Goal: Information Seeking & Learning: Find specific fact

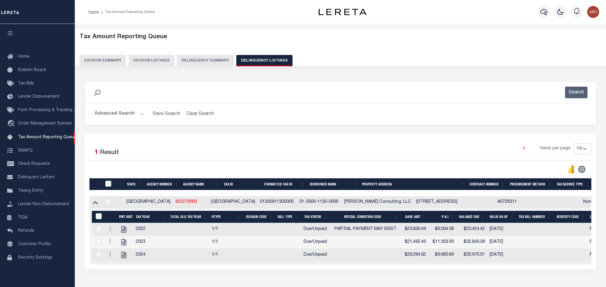
select select
select select "100"
click at [142, 115] on button "Advanced Search" at bounding box center [119, 114] width 50 height 12
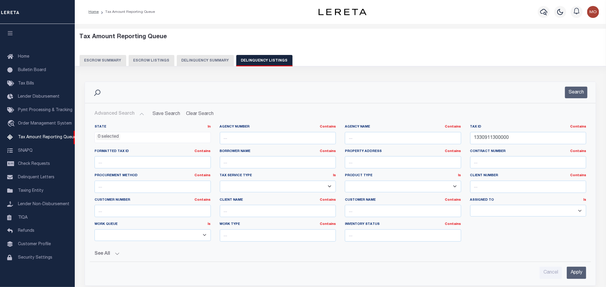
scroll to position [4, 0]
drag, startPoint x: 537, startPoint y: 143, endPoint x: 251, endPoint y: 140, distance: 285.8
click at [261, 143] on div "State In In AK AL AR AZ CA CO CT DC DE FL GA GU HI IA ID IL IN KS KY LA MA MD M…" at bounding box center [340, 186] width 500 height 122
paste input "46500034"
type input "4650003400000"
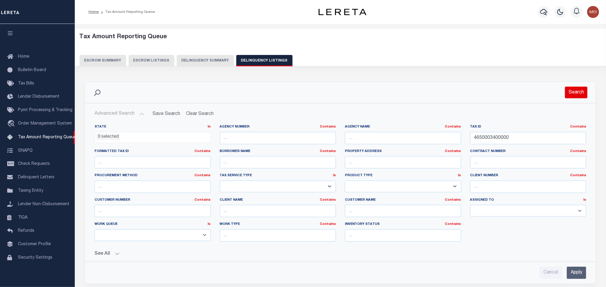
click at [578, 94] on button "Search" at bounding box center [576, 93] width 22 height 12
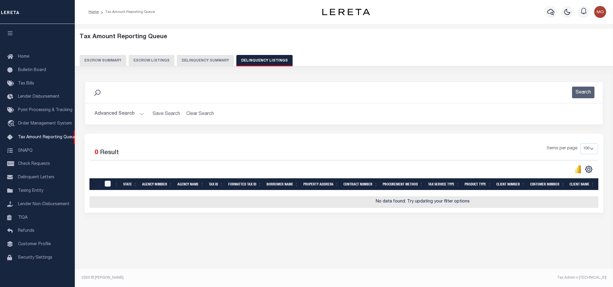
click at [136, 117] on button "Advanced Search" at bounding box center [119, 114] width 50 height 12
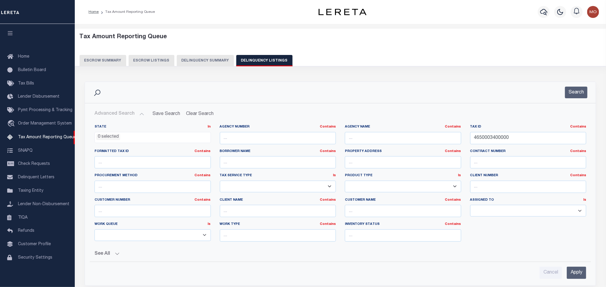
click at [107, 139] on li "0 selected" at bounding box center [108, 137] width 24 height 7
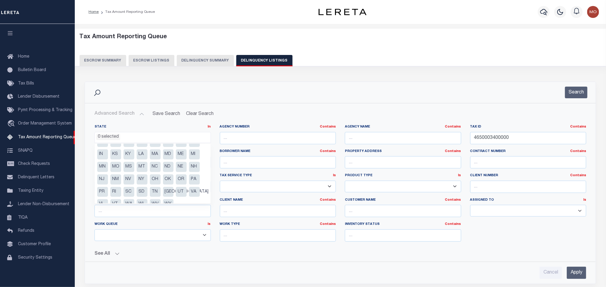
scroll to position [30, 0]
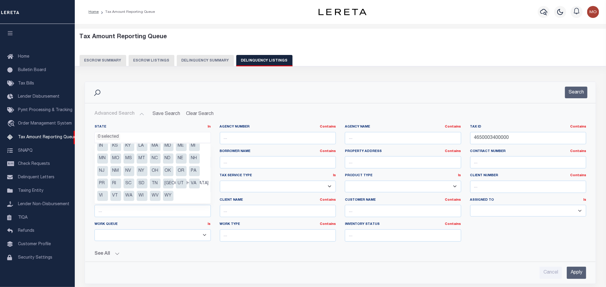
click at [168, 183] on li "[GEOGRAPHIC_DATA]" at bounding box center [168, 184] width 11 height 10
select select "[GEOGRAPHIC_DATA]"
click at [569, 88] on button "Search" at bounding box center [576, 93] width 22 height 12
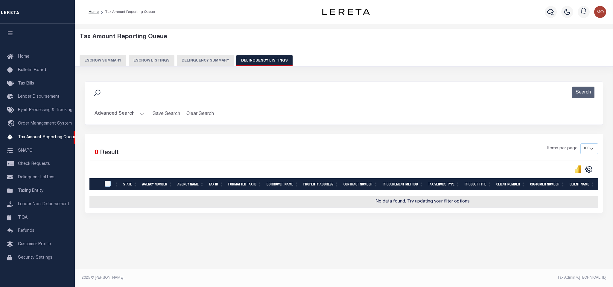
click at [138, 113] on button "Advanced Search" at bounding box center [119, 114] width 50 height 12
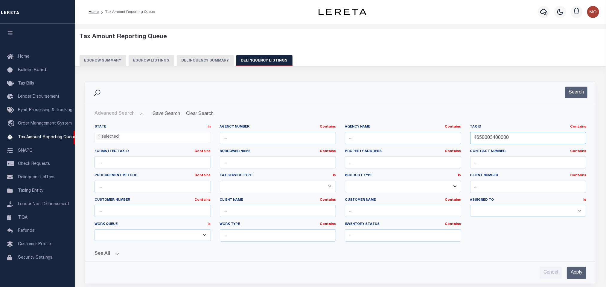
drag, startPoint x: 522, startPoint y: 135, endPoint x: 408, endPoint y: 143, distance: 114.4
click at [409, 144] on div "State In In AK AL AR AZ CA CO CT DC DE FL GA GU HI IA ID IL IN KS KY LA MA MD M…" at bounding box center [340, 186] width 500 height 122
paste input "R21158"
type input "R21158"
click at [572, 91] on button "Search" at bounding box center [576, 93] width 22 height 12
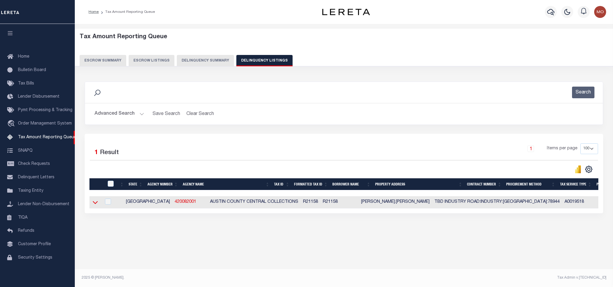
click at [97, 206] on icon at bounding box center [95, 202] width 5 height 6
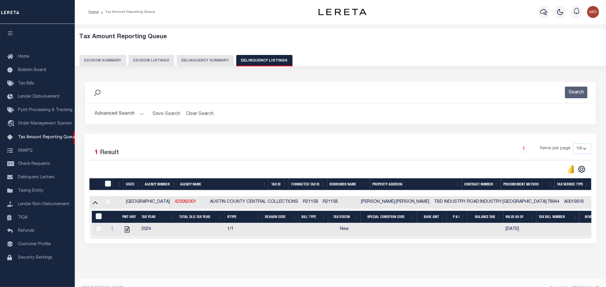
click at [111, 187] on div at bounding box center [108, 184] width 10 height 7
click at [108, 205] on input "checkbox" at bounding box center [108, 202] width 6 height 6
checkbox input "true"
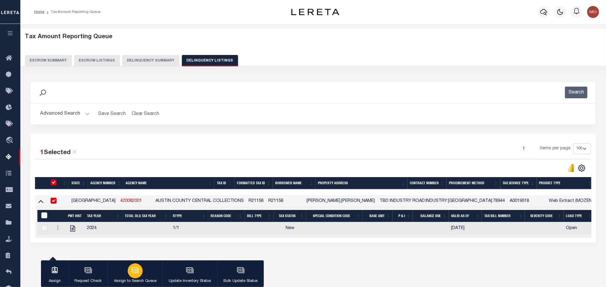
click at [139, 271] on div "button" at bounding box center [135, 271] width 15 height 15
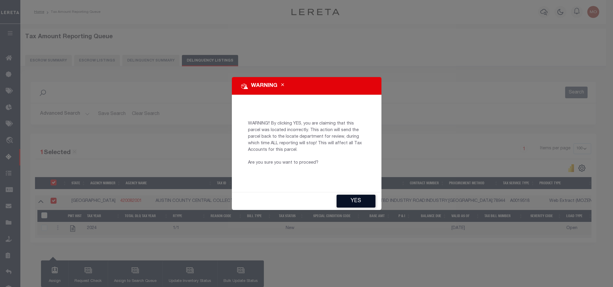
click at [354, 202] on button "YES" at bounding box center [355, 201] width 39 height 13
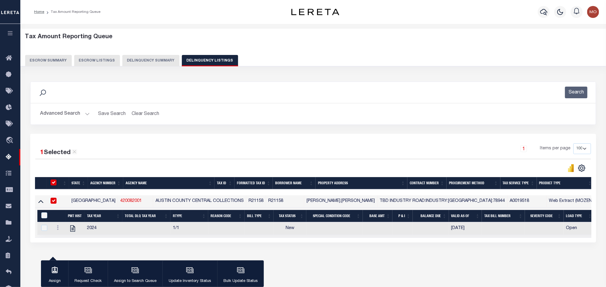
type input "Monica.Selles@accumatch.com"
type input "09/30/2025"
type input "PR"
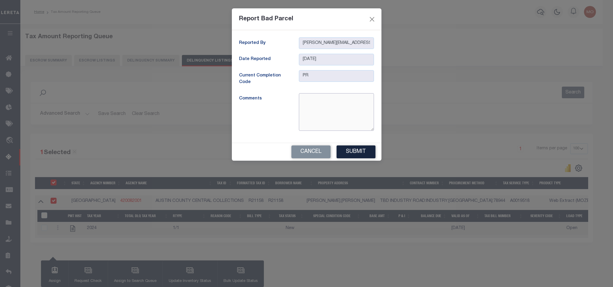
click at [331, 114] on textarea at bounding box center [336, 112] width 75 height 38
click at [358, 116] on textarea "Incorrect Parcel, For Given legal & owner name Correct parcel No is" at bounding box center [336, 112] width 75 height 38
paste textarea "21158001"
type textarea "Incorrect Parcel, For Given legal & owner name Correct parcel No is 21158001"
click at [352, 151] on button "Submit" at bounding box center [355, 152] width 39 height 13
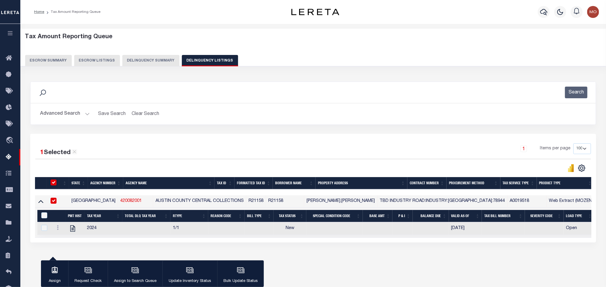
click at [85, 116] on button "Advanced Search" at bounding box center [65, 114] width 50 height 12
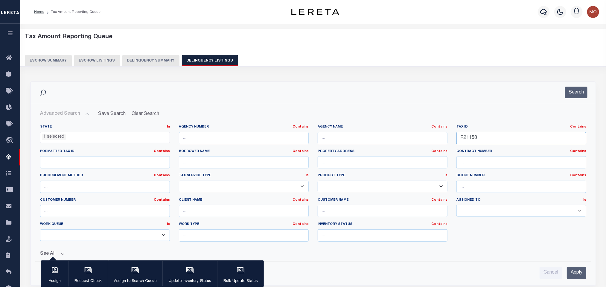
drag, startPoint x: 492, startPoint y: 141, endPoint x: 370, endPoint y: 141, distance: 122.0
click at [383, 144] on div "State In In AK AL AR AZ CA CO CT DC DE FL GA GU HI IA ID IL IN KS KY LA MA MD M…" at bounding box center [313, 186] width 555 height 122
paste input "3921002020"
click at [575, 91] on button "Search" at bounding box center [576, 93] width 22 height 12
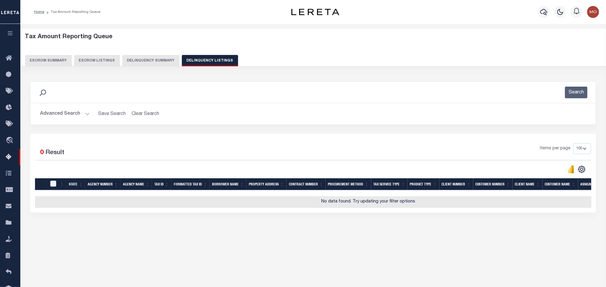
click at [85, 114] on button "Advanced Search" at bounding box center [65, 114] width 50 height 12
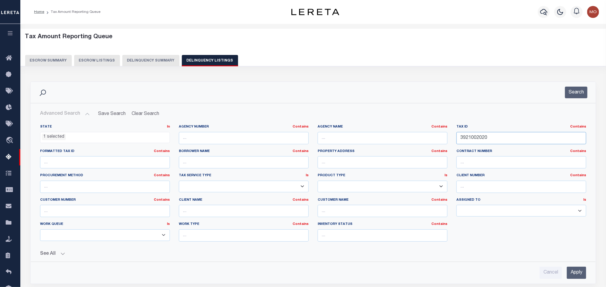
drag, startPoint x: 501, startPoint y: 142, endPoint x: 338, endPoint y: 136, distance: 162.4
click at [372, 141] on div "State In In AK AL AR AZ CA CO CT DC DE FL GA GU HI IA ID IL IN KS KY LA MA MD M…" at bounding box center [313, 186] width 555 height 122
paste input "5"
click at [576, 96] on button "Search" at bounding box center [576, 93] width 22 height 12
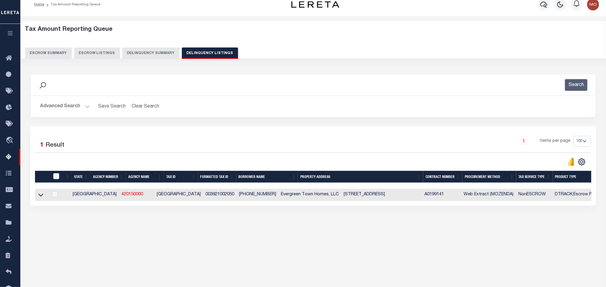
scroll to position [30, 0]
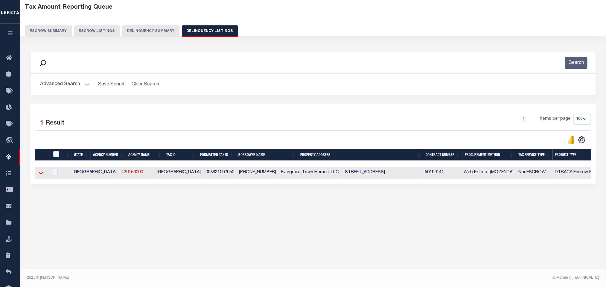
click at [40, 176] on icon at bounding box center [40, 173] width 5 height 6
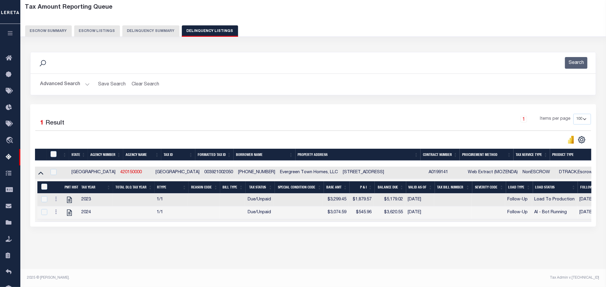
click at [88, 85] on button "Advanced Search" at bounding box center [65, 85] width 50 height 12
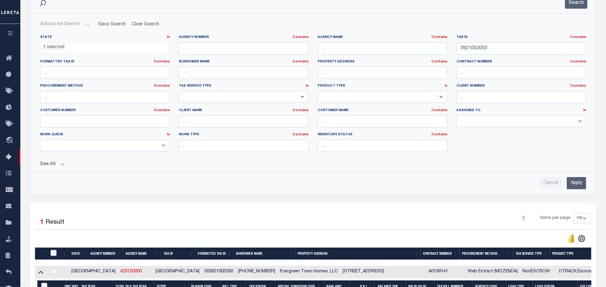
scroll to position [54, 0]
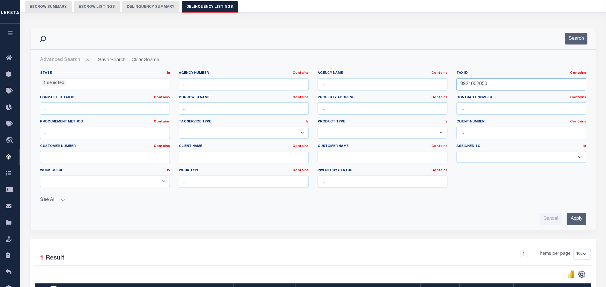
drag, startPoint x: 496, startPoint y: 85, endPoint x: 387, endPoint y: 90, distance: 109.5
click at [399, 94] on div "State In In AK AL AR AZ CA CO CT DC DE FL GA GU HI IA ID IL IN KS KY LA MA MD M…" at bounding box center [313, 132] width 555 height 122
paste input "10349020003"
click at [567, 39] on button "Search" at bounding box center [576, 39] width 22 height 12
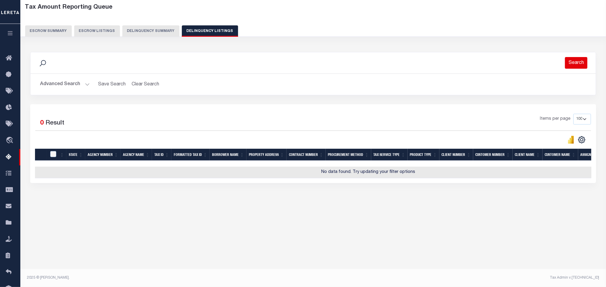
scroll to position [30, 0]
click at [86, 84] on button "Advanced Search" at bounding box center [65, 85] width 50 height 12
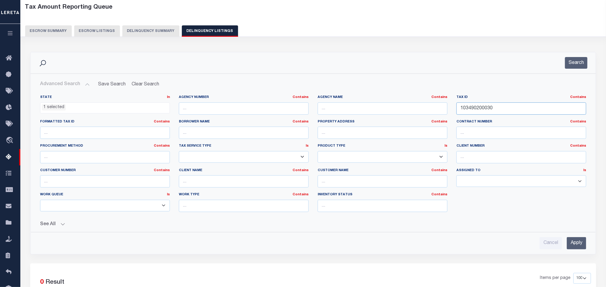
drag, startPoint x: 515, startPoint y: 110, endPoint x: 413, endPoint y: 109, distance: 102.5
click at [431, 111] on div "State In In AK AL AR AZ CA CO CT DC DE FL GA GU HI IA ID IL IN KS KY LA MA MD M…" at bounding box center [313, 156] width 555 height 122
paste input "4645"
type input "4645"
click at [581, 63] on button "Search" at bounding box center [576, 63] width 22 height 12
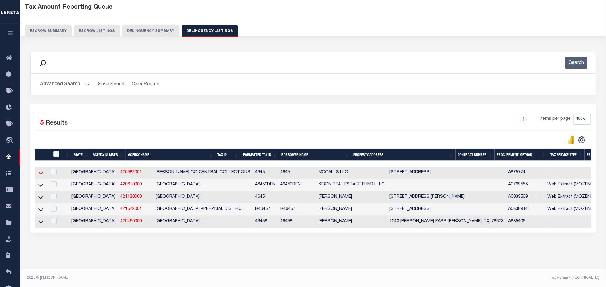
click at [41, 176] on icon at bounding box center [40, 173] width 5 height 6
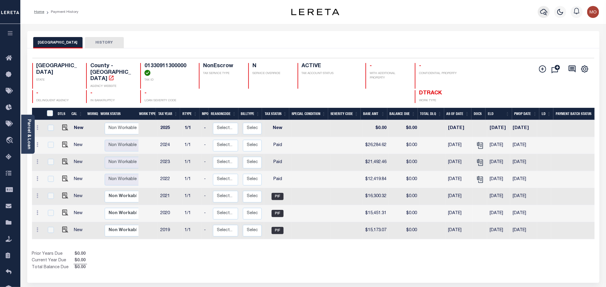
click at [545, 13] on icon "button" at bounding box center [543, 11] width 7 height 7
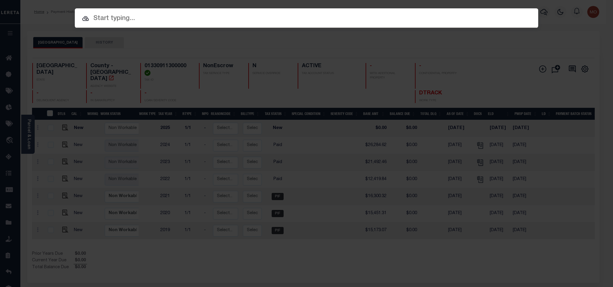
click at [363, 21] on input "text" at bounding box center [306, 18] width 463 height 10
paste input "1500355654"
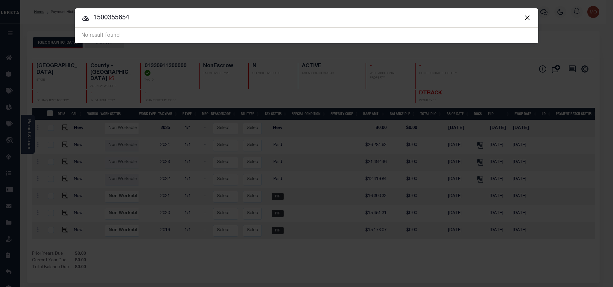
click at [91, 16] on input "1500355654" at bounding box center [306, 18] width 463 height 10
click at [99, 21] on input "001500355654" at bounding box center [306, 18] width 463 height 10
drag, startPoint x: 164, startPoint y: 24, endPoint x: 56, endPoint y: 19, distance: 107.7
click at [73, 24] on div "Include Loans TBM Customers Borrowers Payments (Lender Non-Disb) Payments (Lend…" at bounding box center [306, 143] width 613 height 287
click at [176, 27] on div at bounding box center [306, 17] width 463 height 19
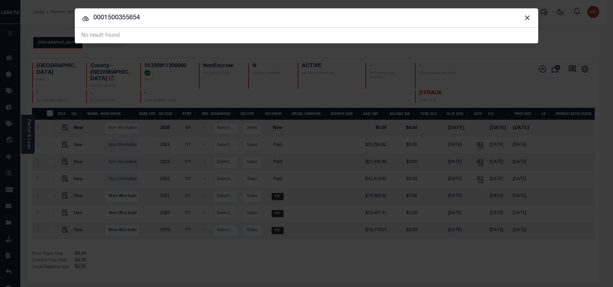
drag, startPoint x: 175, startPoint y: 19, endPoint x: 0, endPoint y: 11, distance: 175.1
click at [0, 11] on div "Include Loans TBM Customers Borrowers Payments (Lender Non-Disb) Payments (Lend…" at bounding box center [306, 143] width 613 height 287
paste input "4650003400000"
click at [90, 13] on input "4650003400000" at bounding box center [306, 18] width 463 height 10
type input "04650003400000"
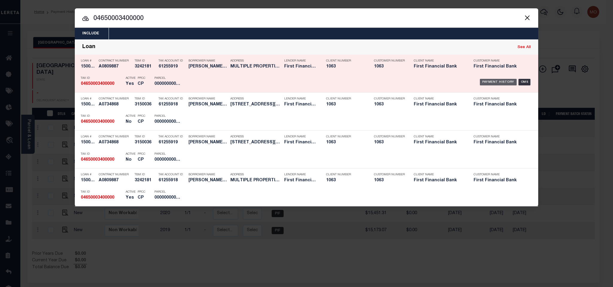
click at [491, 82] on div "Payment History" at bounding box center [497, 82] width 37 height 7
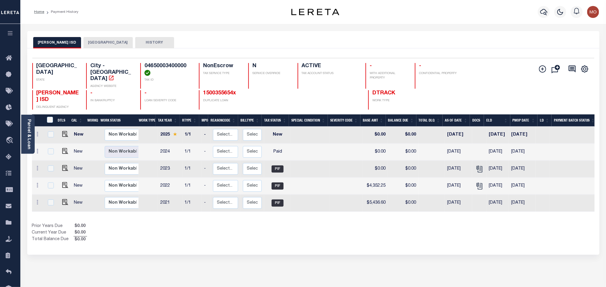
click at [91, 44] on button "[GEOGRAPHIC_DATA]" at bounding box center [107, 42] width 49 height 11
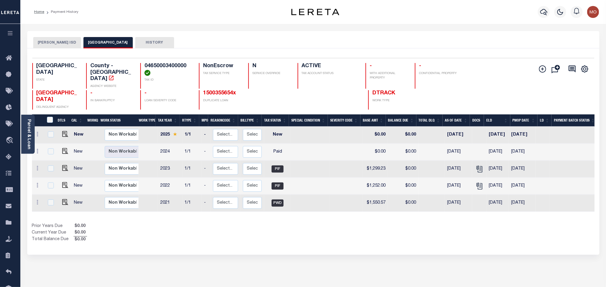
drag, startPoint x: 298, startPoint y: 245, endPoint x: 143, endPoint y: 192, distance: 163.9
click at [298, 245] on div "Selected 5 Results 1 Items per page 25 50 100 TX STATE TAX ID N" at bounding box center [313, 151] width 572 height 207
click at [29, 137] on link "Parcel & Loan" at bounding box center [29, 134] width 4 height 30
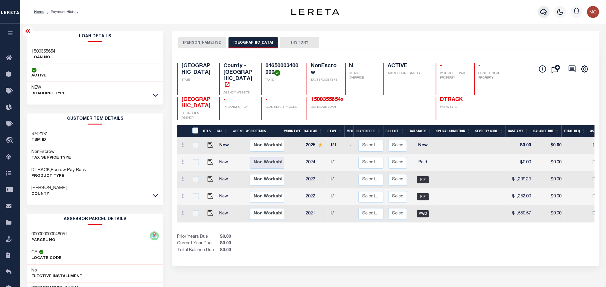
click at [545, 12] on icon "button" at bounding box center [543, 11] width 7 height 7
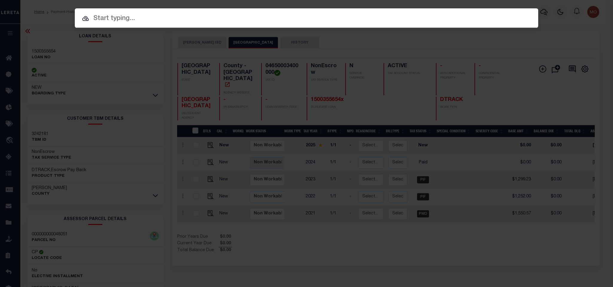
click at [184, 21] on input "text" at bounding box center [306, 18] width 463 height 10
paste input "3870001500000"
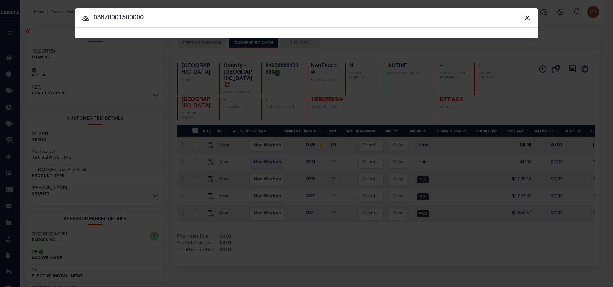
type input "03870001500000"
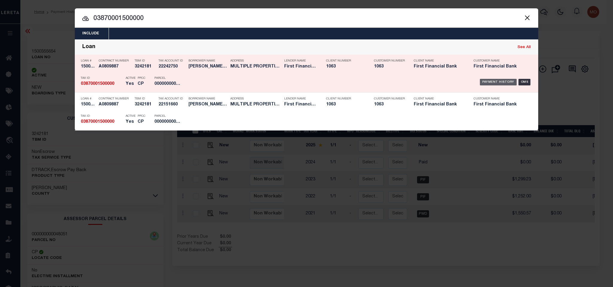
click at [486, 84] on div "Payment History" at bounding box center [497, 82] width 37 height 7
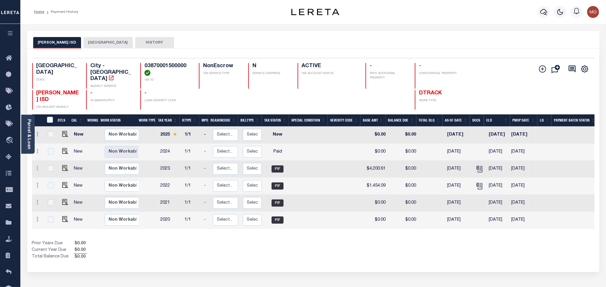
click at [99, 44] on button "ANDREWS COUNTY" at bounding box center [107, 42] width 49 height 11
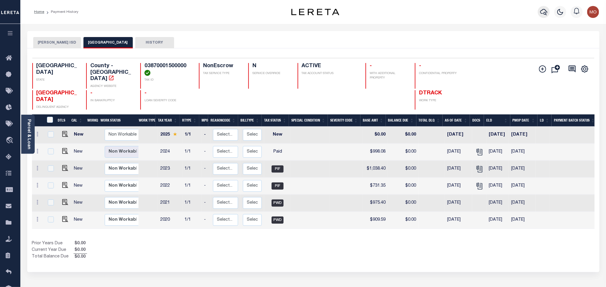
click at [547, 11] on icon "button" at bounding box center [543, 11] width 7 height 7
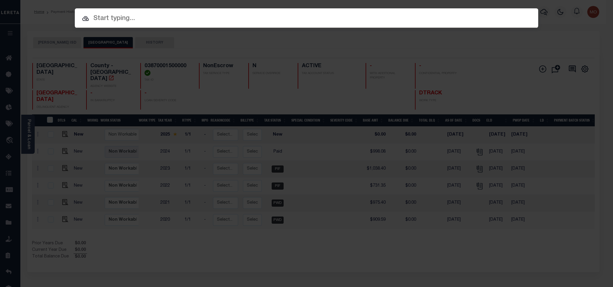
click at [482, 20] on input "text" at bounding box center [306, 18] width 463 height 10
paste input "95000060250000"
type input "95000060250000"
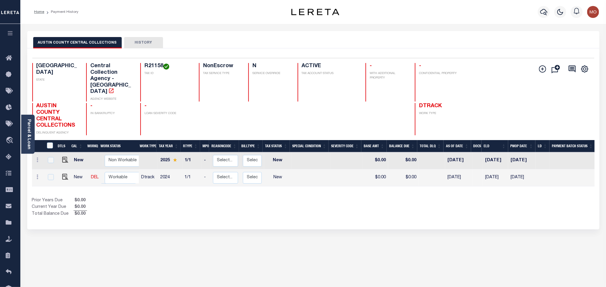
click at [230, 216] on div "Selected 2 Results 1 Items per page 25 50 100 [GEOGRAPHIC_DATA] R21158 N" at bounding box center [313, 138] width 572 height 181
click at [25, 131] on div "Parcel & Loan" at bounding box center [27, 134] width 13 height 39
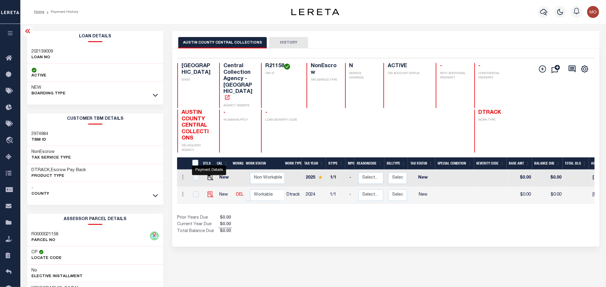
click at [210, 192] on img "" at bounding box center [210, 195] width 6 height 6
checkbox input "true"
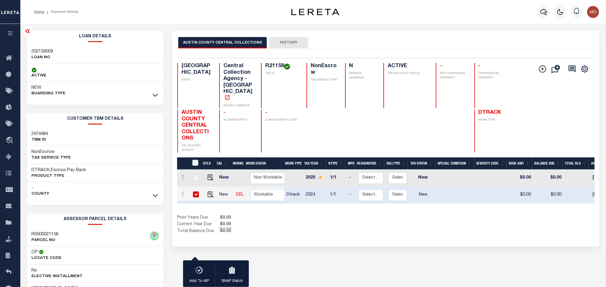
click at [281, 66] on h4 "R21158" at bounding box center [282, 66] width 34 height 7
copy h4 "R21158"
click at [390, 236] on div "AUSTIN COUNTY CENTRAL COLLECTIONS HISTORY 1 Selected 2 1" at bounding box center [386, 199] width 436 height 337
click at [268, 65] on h4 "R21158" at bounding box center [282, 66] width 34 height 7
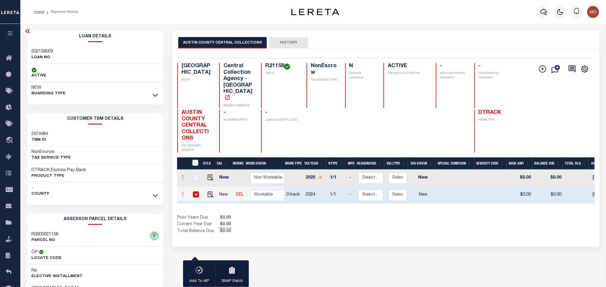
click at [268, 65] on h4 "R21158" at bounding box center [282, 66] width 34 height 7
copy h4 "R21158"
drag, startPoint x: 208, startPoint y: 182, endPoint x: 205, endPoint y: 181, distance: 4.0
click at [208, 192] on img "" at bounding box center [210, 195] width 6 height 6
checkbox input "false"
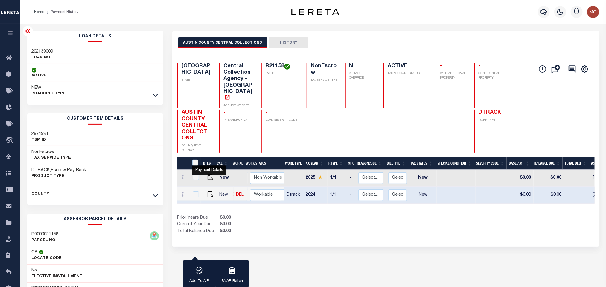
checkbox input "false"
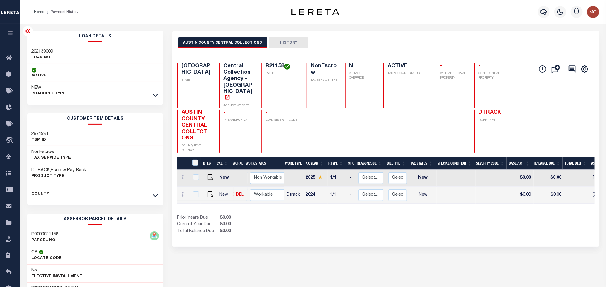
click at [205, 193] on link at bounding box center [208, 195] width 9 height 4
checkbox input "true"
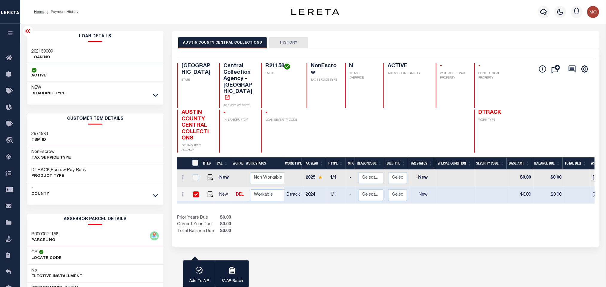
click at [42, 51] on h3 "202139009" at bounding box center [43, 52] width 22 height 6
copy h3 "202139009"
click at [274, 65] on h4 "R21158" at bounding box center [282, 66] width 34 height 7
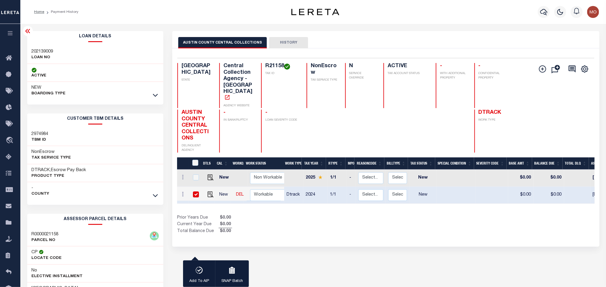
copy h4 "R21158"
click at [401, 222] on div "Show Tax Lines before Bill Release Date Prior Years Due $0.00 Current Year Due …" at bounding box center [385, 225] width 417 height 20
click at [209, 192] on img "" at bounding box center [210, 195] width 6 height 6
checkbox input "false"
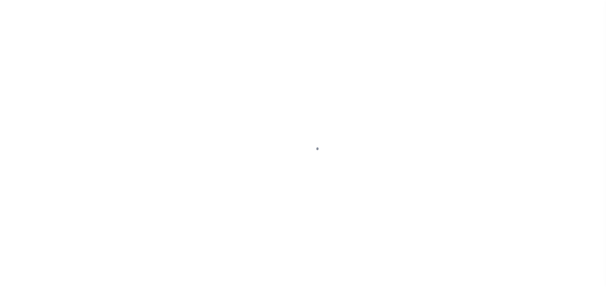
checkbox input "false"
type input "[DATE]"
select select "NW2"
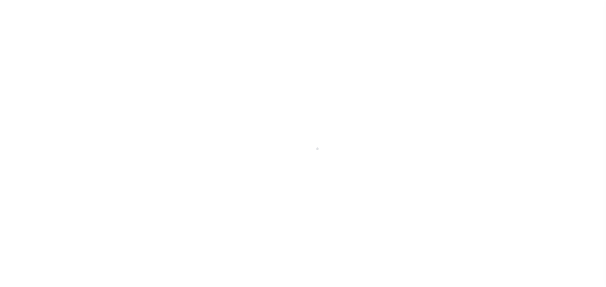
select select "NW2"
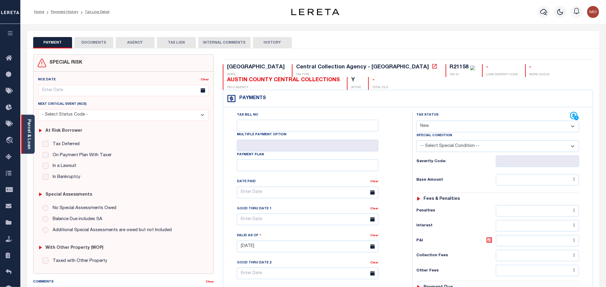
click at [27, 139] on link "Parcel & Loan" at bounding box center [29, 134] width 4 height 30
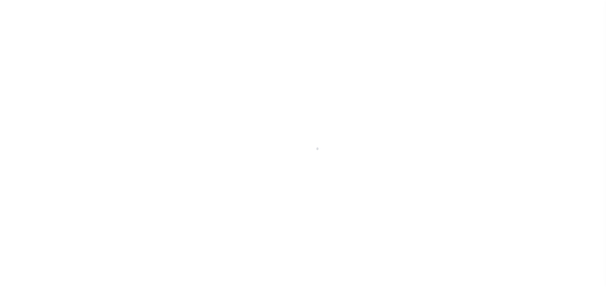
select select "NW2"
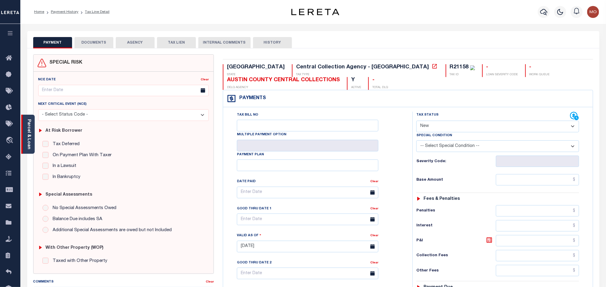
click at [28, 128] on link "Parcel & Loan" at bounding box center [29, 134] width 4 height 30
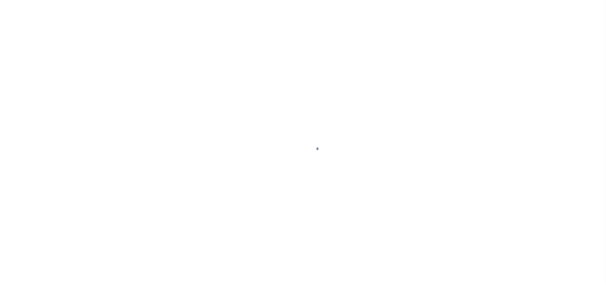
checkbox input "false"
type input "[DATE]"
select select "NW2"
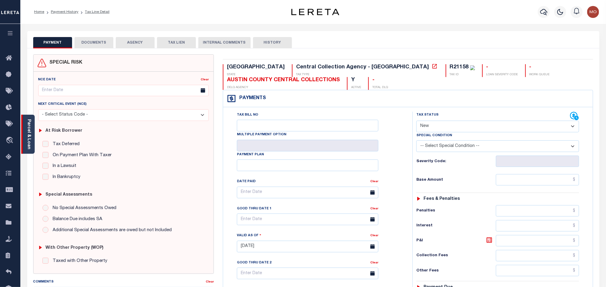
click at [32, 132] on div "Parcel & Loan" at bounding box center [27, 134] width 13 height 39
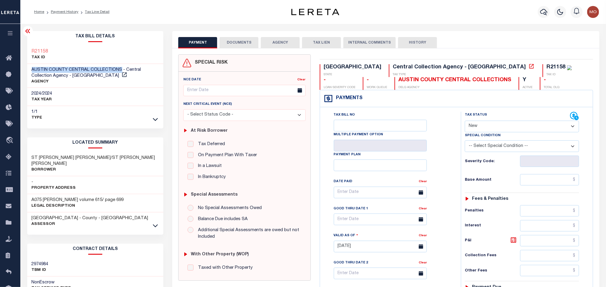
drag, startPoint x: 32, startPoint y: 69, endPoint x: 120, endPoint y: 70, distance: 87.9
click at [120, 70] on span "AUSTIN COUNTY CENTRAL COLLECTIONS - Central Collection Agency - [GEOGRAPHIC_DAT…" at bounding box center [86, 73] width 109 height 10
copy span "AUSTIN COUNTY CENTRAL COLLECTIONS"
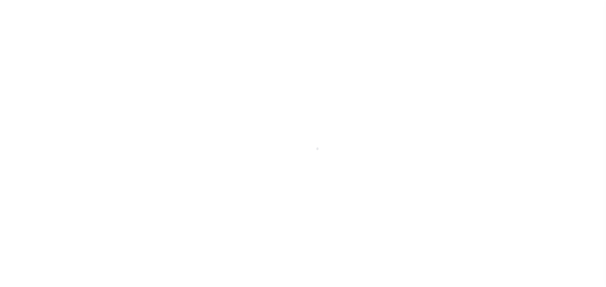
select select "NW2"
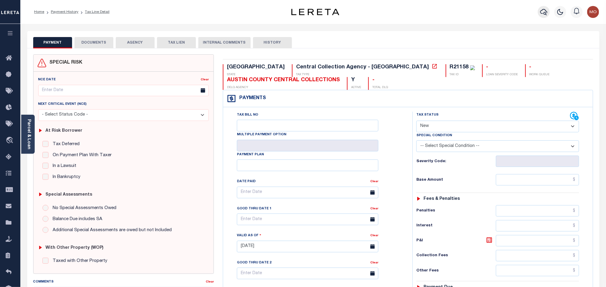
click at [537, 12] on button "button" at bounding box center [543, 12] width 12 height 12
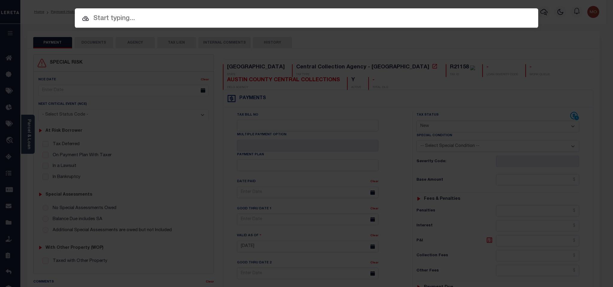
click at [493, 21] on input "text" at bounding box center [306, 18] width 463 height 10
paste input "4634"
type input "4634"
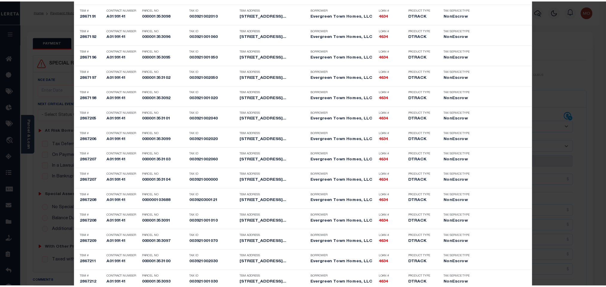
scroll to position [246, 0]
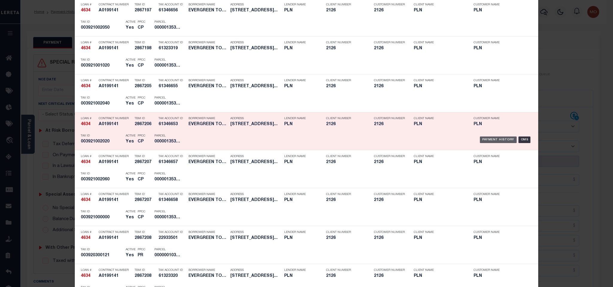
click at [481, 138] on div "Payment History" at bounding box center [497, 140] width 37 height 7
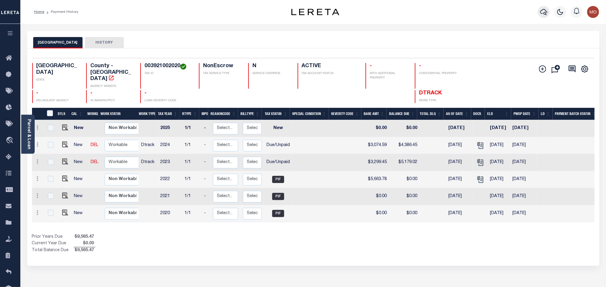
click at [541, 11] on icon "button" at bounding box center [543, 12] width 7 height 6
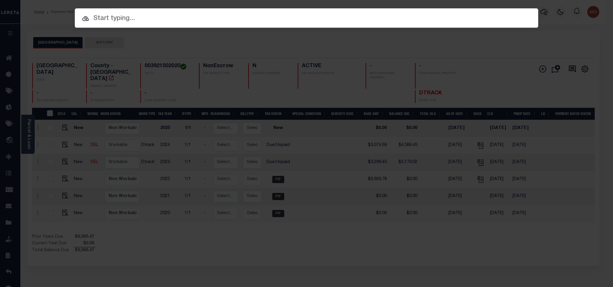
click at [514, 20] on input "text" at bounding box center [306, 18] width 463 height 10
paste input "3145539-1"
type input "3145539-1"
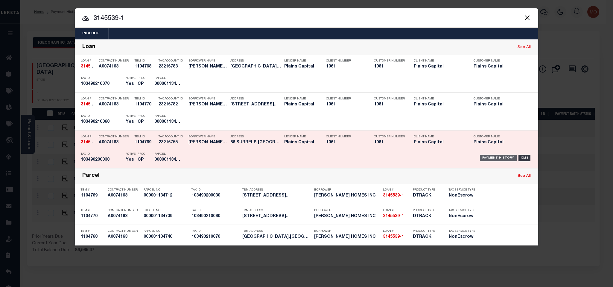
click at [481, 158] on div "Payment History" at bounding box center [497, 158] width 37 height 7
